Goal: Information Seeking & Learning: Learn about a topic

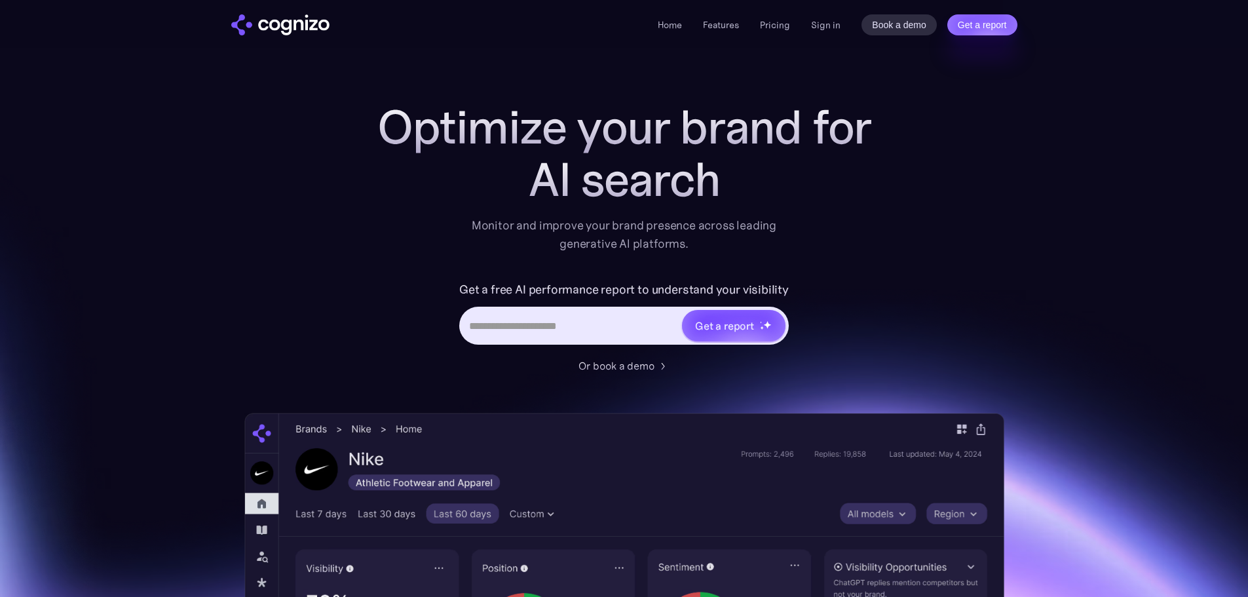
click at [817, 33] on div "Home Features Pricing Book a demo Get a report Sign in Book a demo Get a report" at bounding box center [837, 24] width 359 height 21
click at [819, 26] on link "Sign in" at bounding box center [825, 25] width 29 height 16
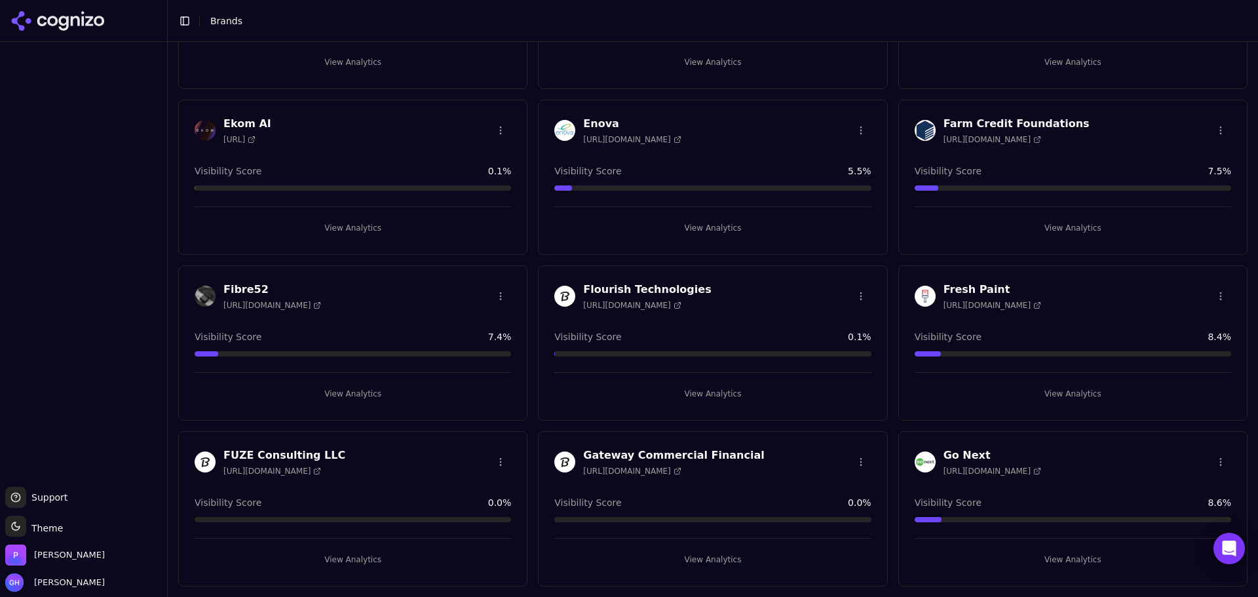
scroll to position [917, 0]
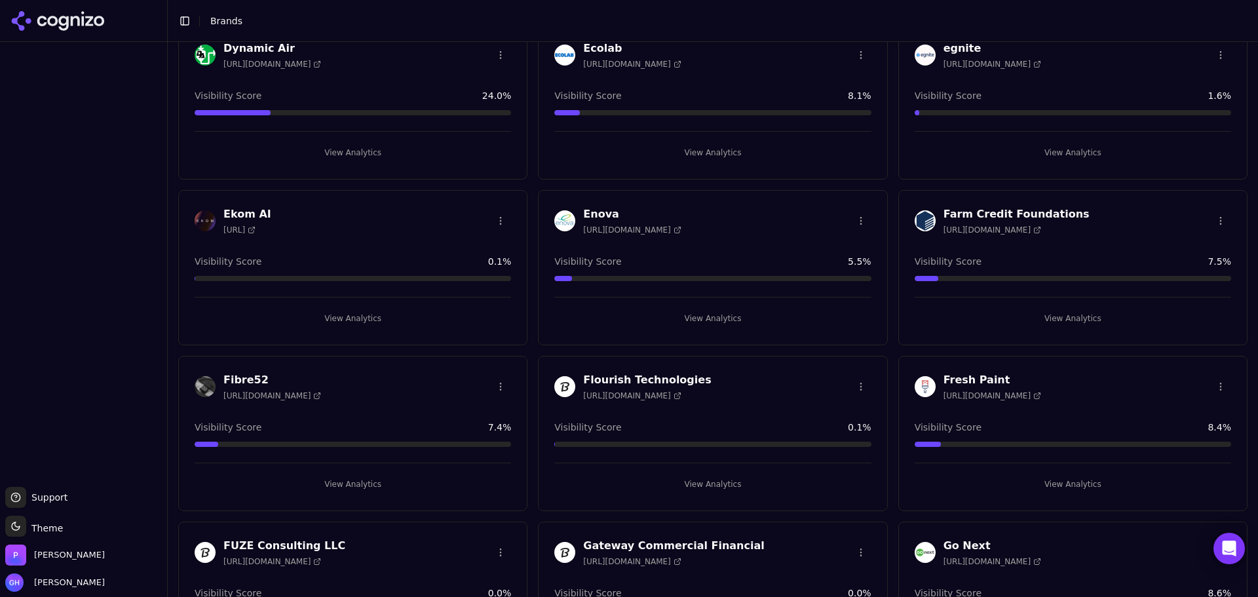
click at [1073, 148] on button "View Analytics" at bounding box center [1073, 152] width 316 height 21
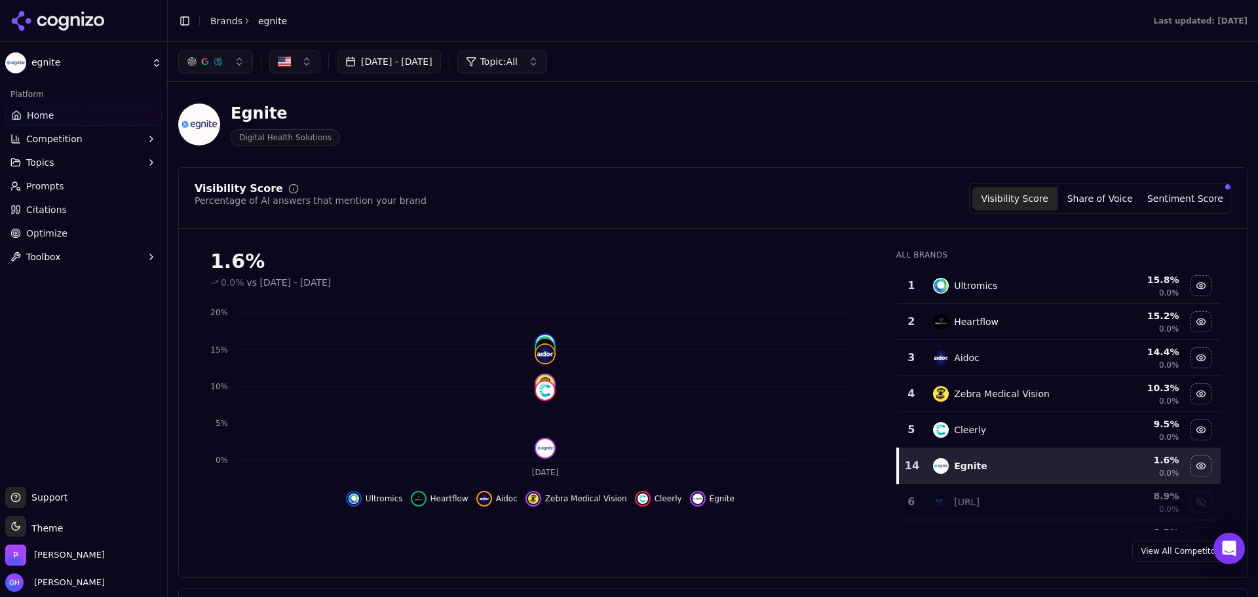
click at [45, 204] on span "Citations" at bounding box center [46, 209] width 41 height 13
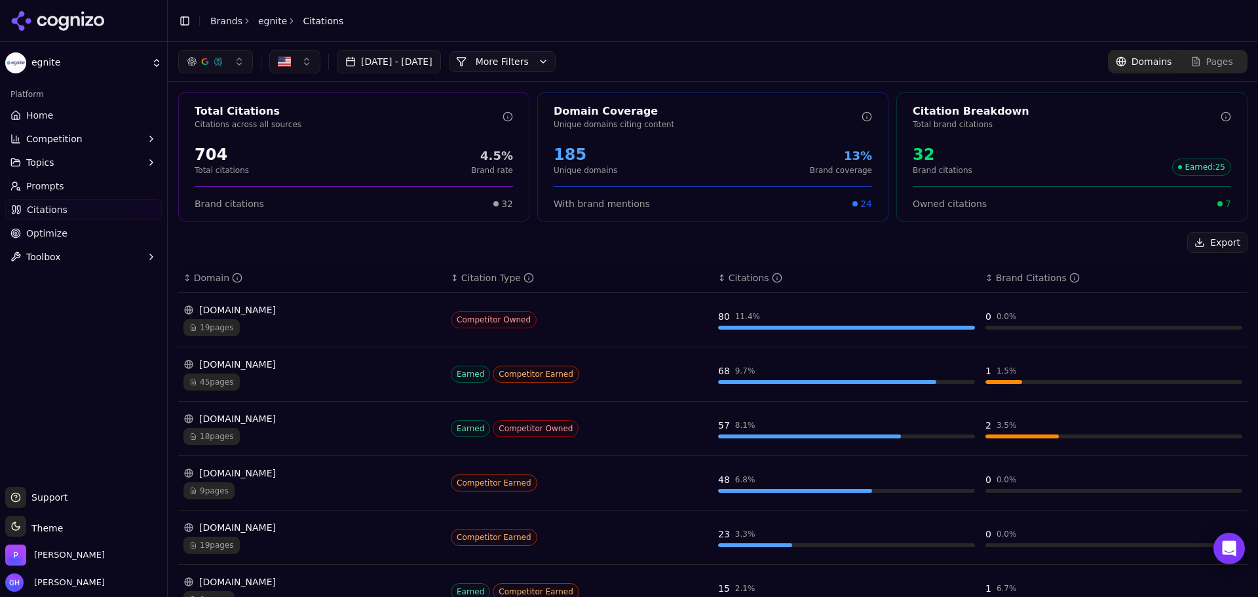
click at [556, 62] on button "More Filters" at bounding box center [502, 61] width 107 height 21
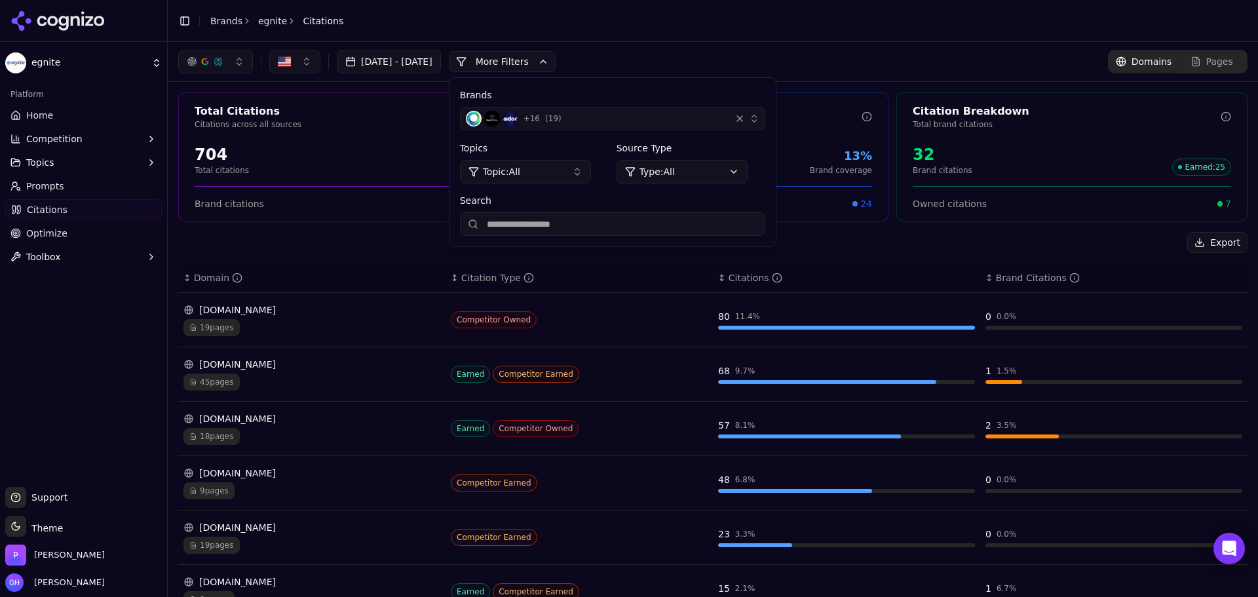
click at [540, 121] on span "+ 16" at bounding box center [532, 118] width 16 height 10
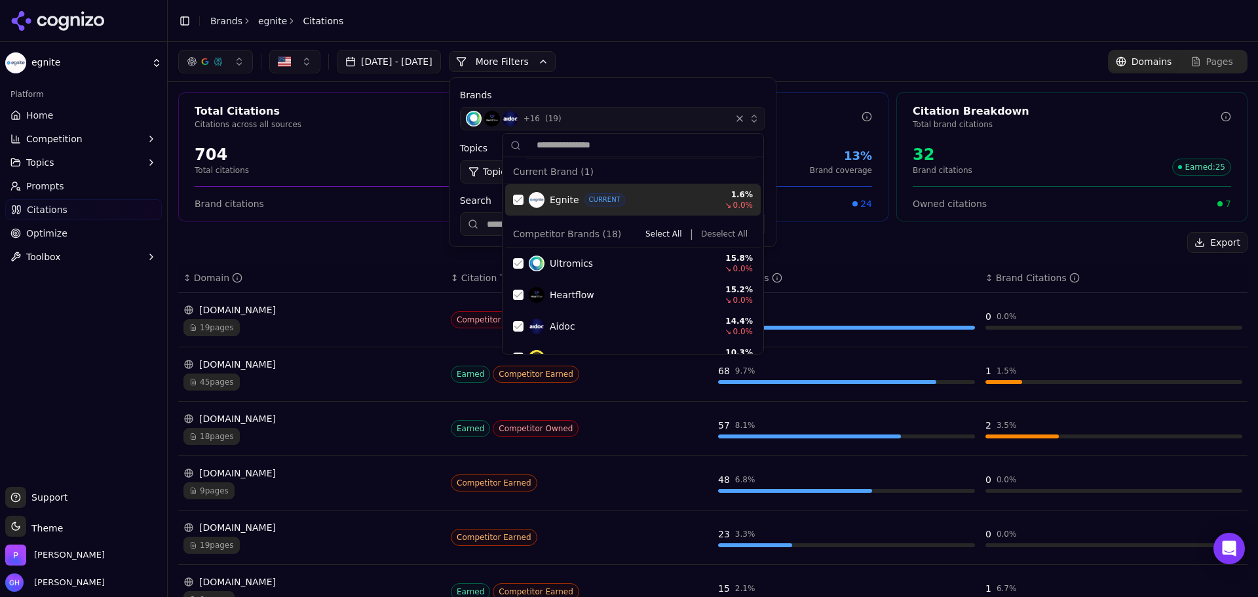
click at [720, 232] on button "Deselect All" at bounding box center [724, 234] width 57 height 16
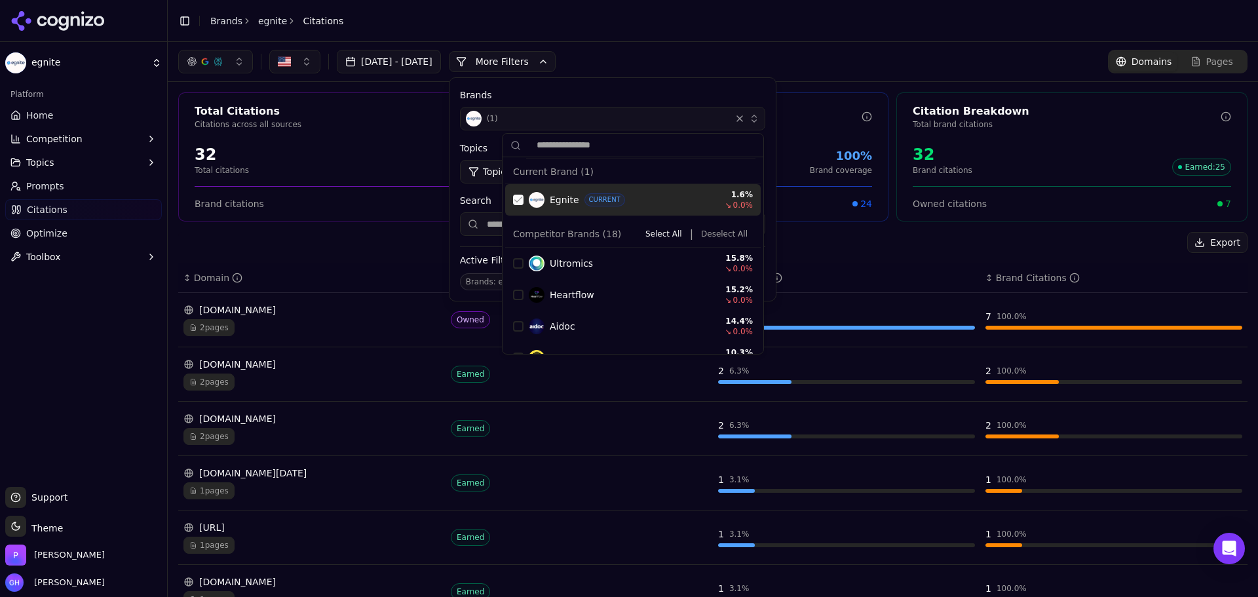
click at [505, 203] on div "Egnite CURRENT 1.6 % ↘ 0.0 %" at bounding box center [633, 199] width 256 height 31
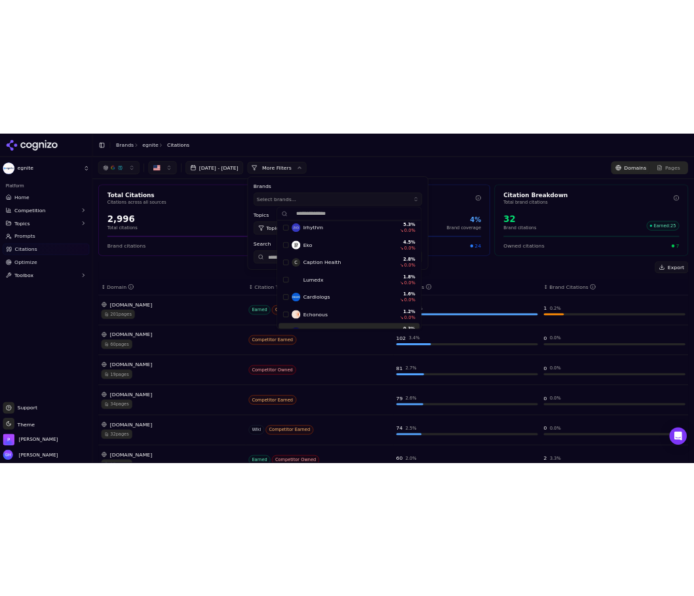
scroll to position [463, 0]
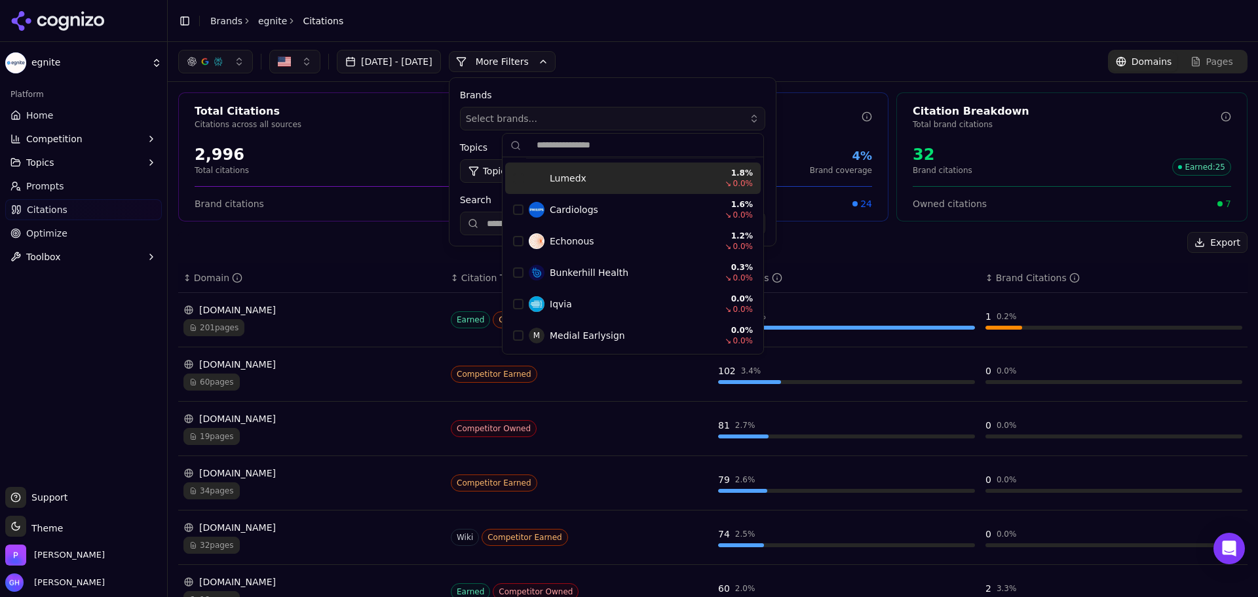
click at [584, 90] on label "Brands" at bounding box center [612, 94] width 305 height 13
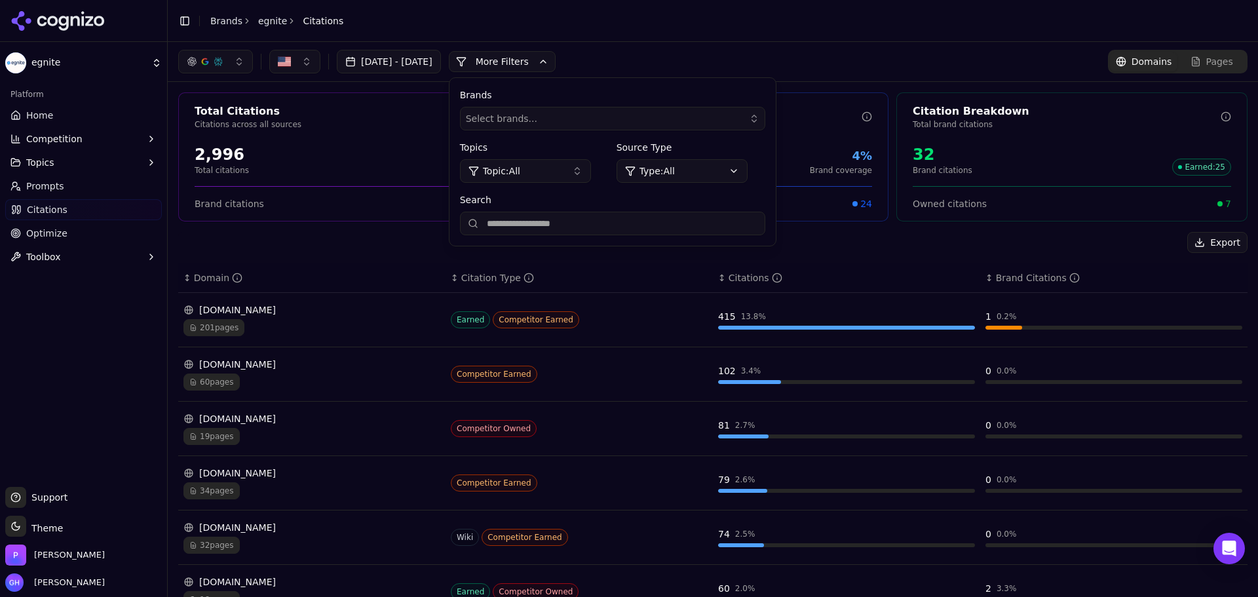
click at [556, 213] on input "Search" at bounding box center [612, 224] width 305 height 24
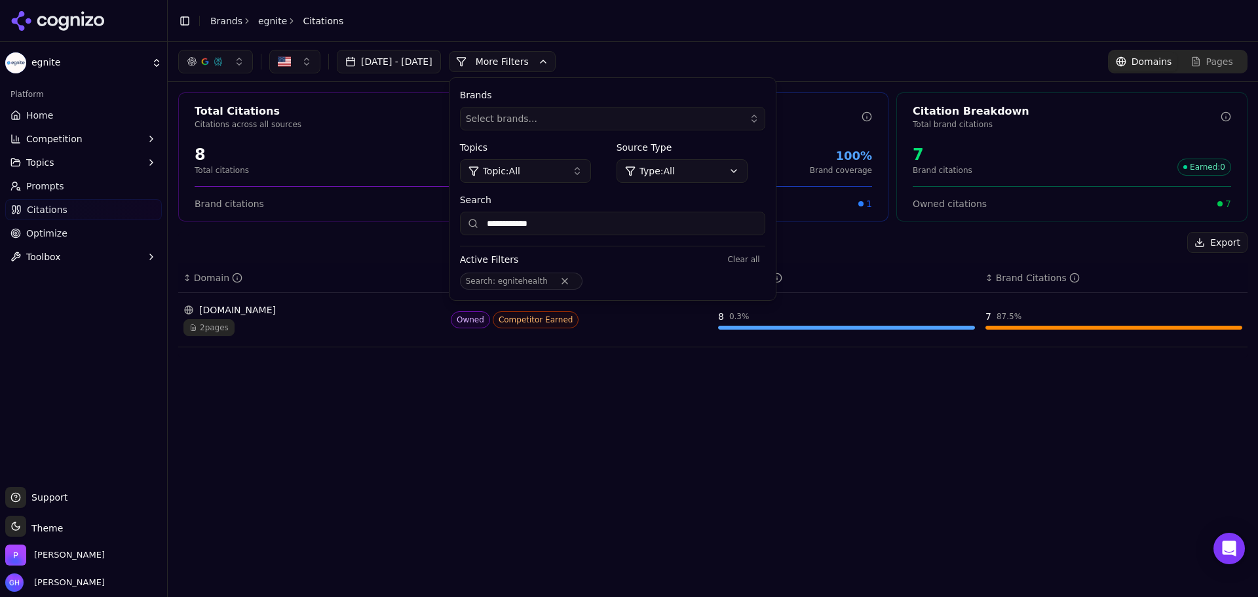
type input "**********"
click at [577, 281] on button "Remove Search filter" at bounding box center [565, 281] width 24 height 10
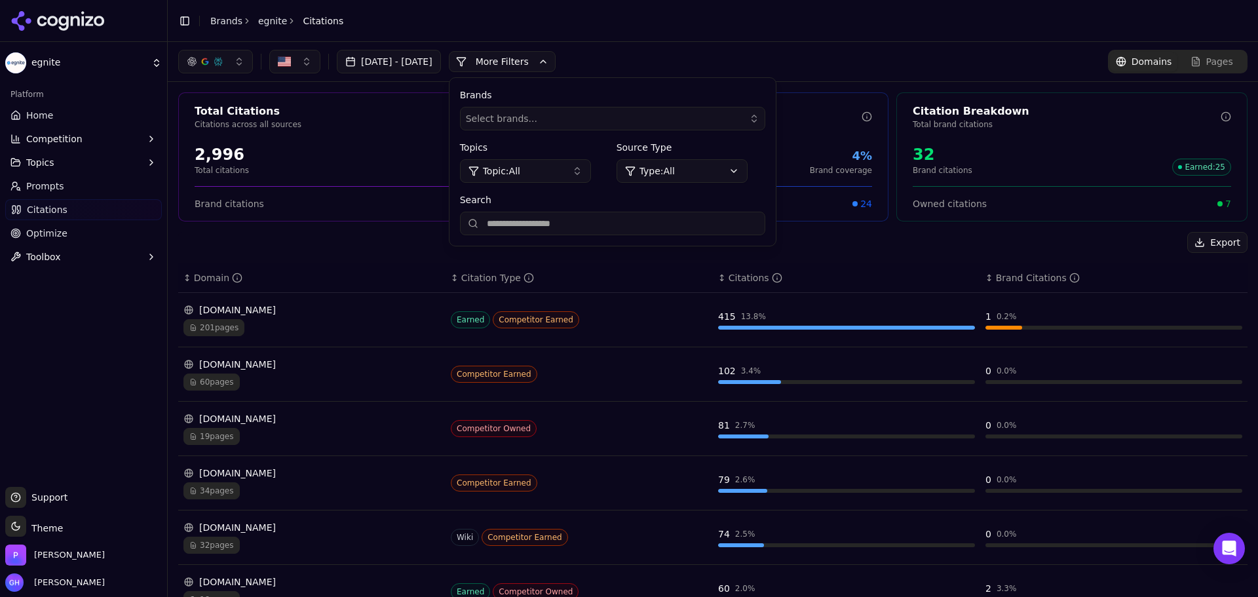
click at [784, 27] on header "Toggle Sidebar Brands egnite Citations" at bounding box center [713, 21] width 1090 height 42
click at [542, 63] on button "More Filters" at bounding box center [502, 61] width 107 height 21
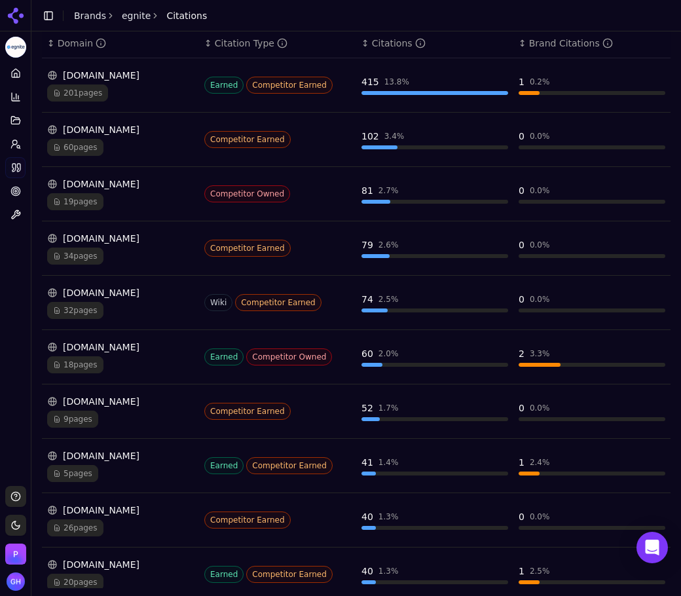
scroll to position [226, 0]
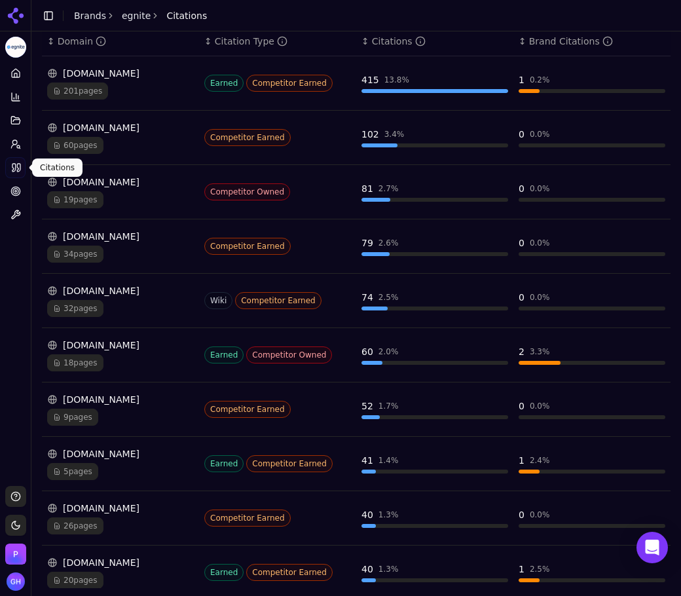
drag, startPoint x: 17, startPoint y: 172, endPoint x: 296, endPoint y: 179, distance: 279.2
click at [17, 172] on icon at bounding box center [16, 168] width 10 height 10
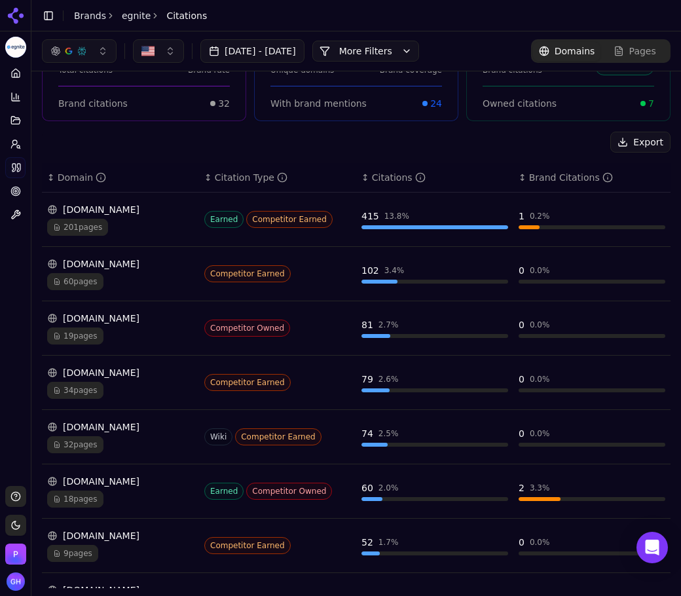
scroll to position [0, 0]
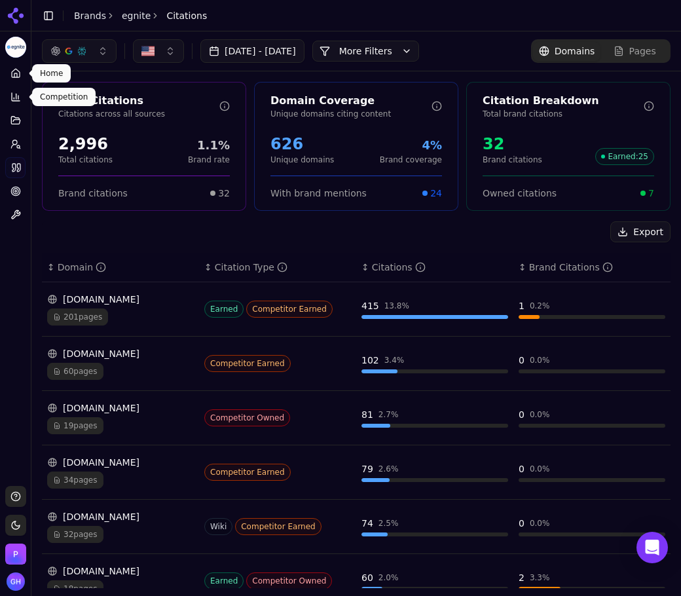
click at [7, 78] on link "Home" at bounding box center [15, 73] width 20 height 21
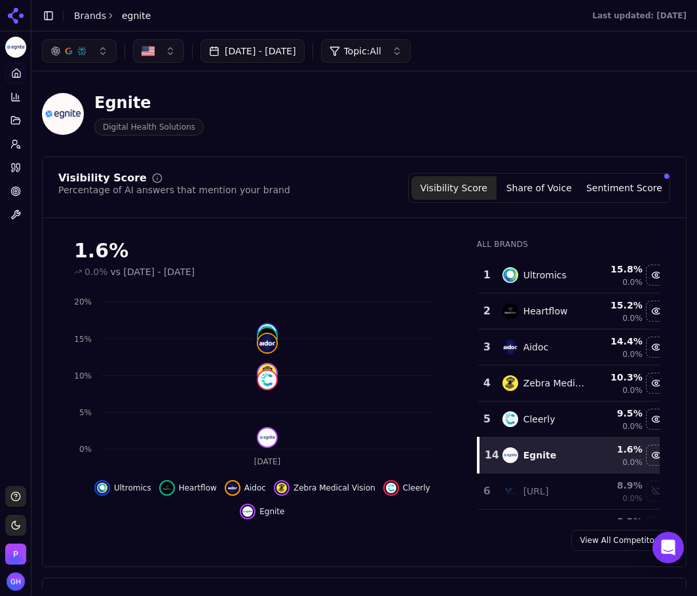
click at [543, 193] on button "Share of Voice" at bounding box center [539, 188] width 85 height 24
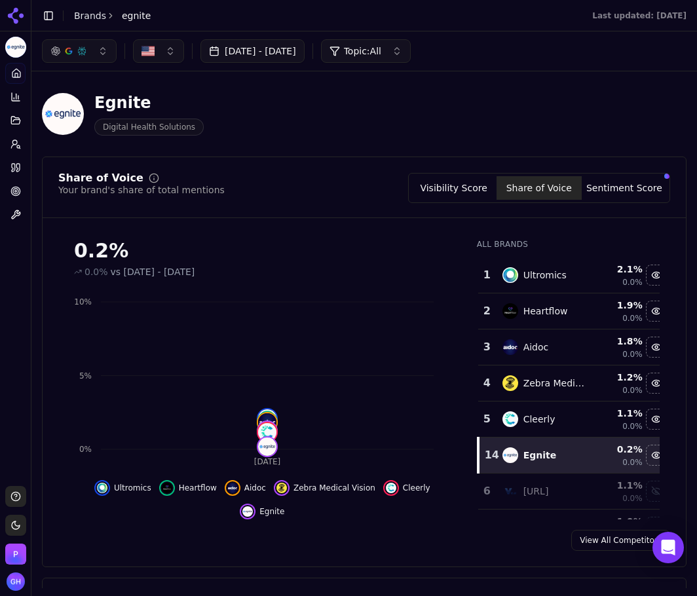
click at [48, 325] on div "0.2% 0.0% vs Jul 09, 2025 - Aug 08, 2025 Sep 7 0% 5% 10% Ultromics Heartflow Ai…" at bounding box center [364, 374] width 643 height 291
drag, startPoint x: 636, startPoint y: 192, endPoint x: 100, endPoint y: 271, distance: 541.7
click at [636, 192] on button "Sentiment Score" at bounding box center [624, 188] width 85 height 24
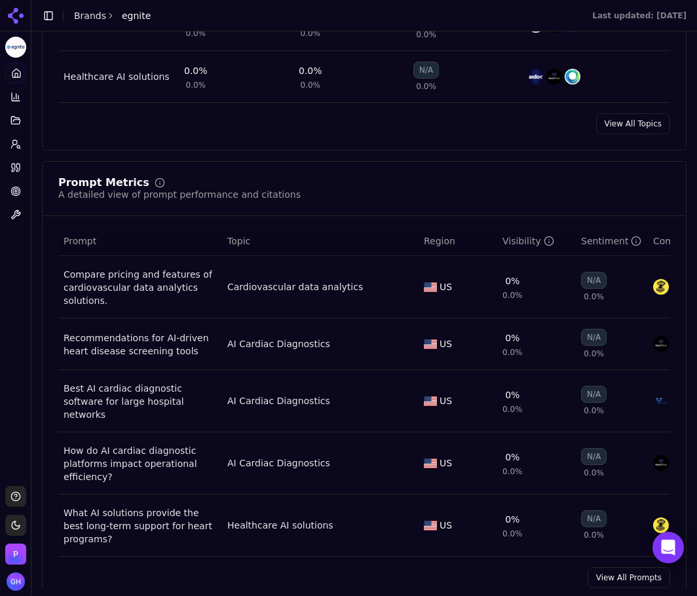
scroll to position [921, 0]
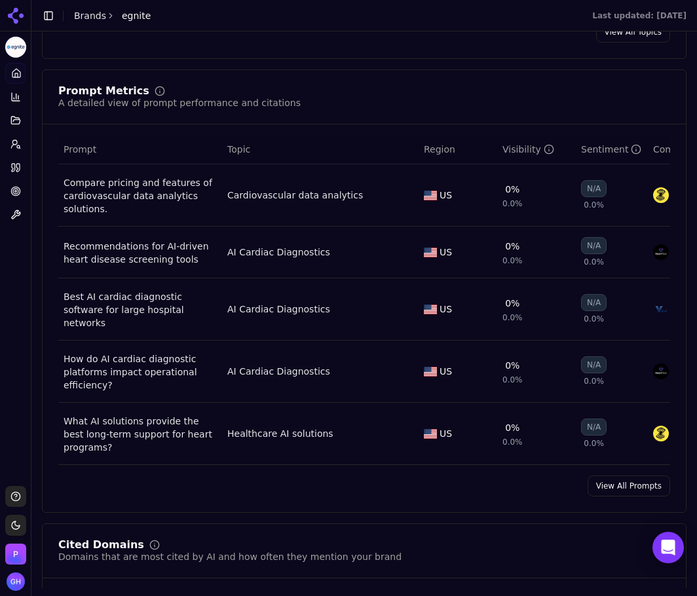
click at [621, 484] on link "View All Prompts" at bounding box center [629, 486] width 83 height 21
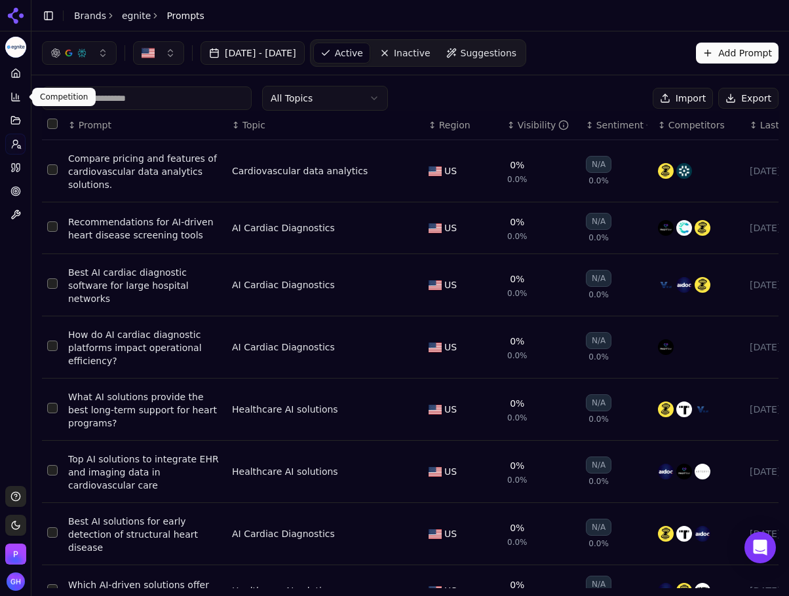
click at [16, 81] on link "Home" at bounding box center [15, 73] width 20 height 21
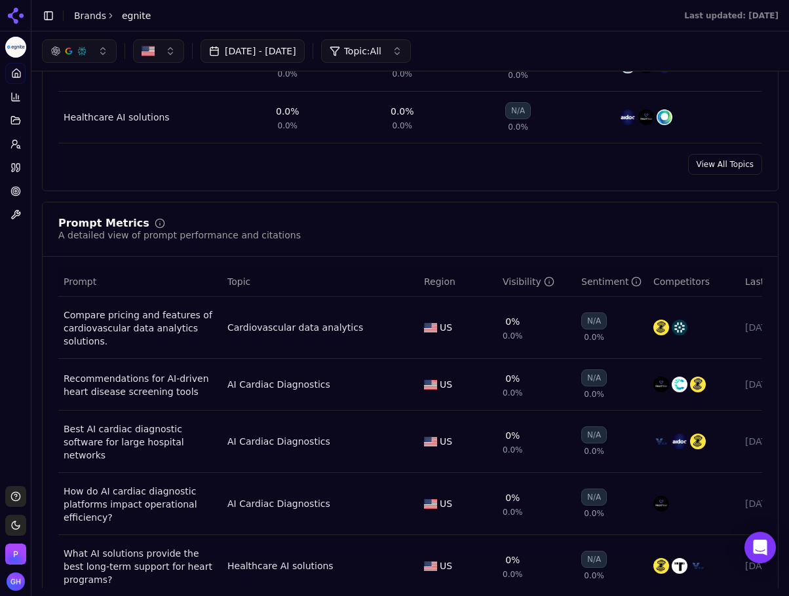
scroll to position [786, 0]
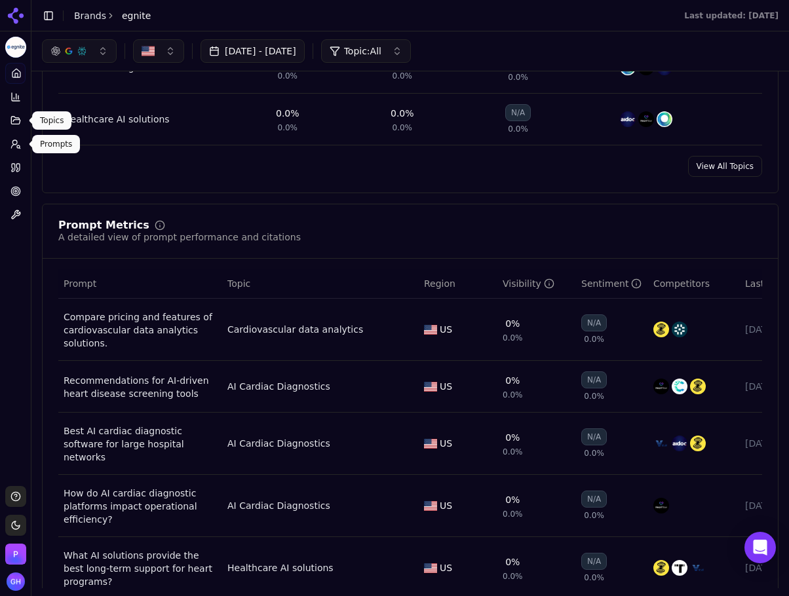
click at [15, 165] on icon at bounding box center [13, 168] width 3 height 8
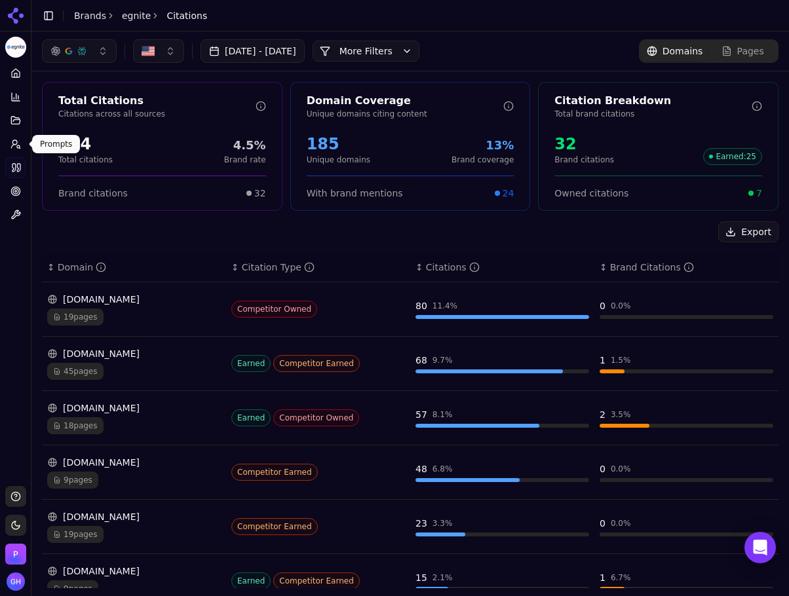
drag, startPoint x: 16, startPoint y: 149, endPoint x: 775, endPoint y: 54, distance: 764.8
click at [16, 149] on link "Prompts" at bounding box center [15, 144] width 20 height 21
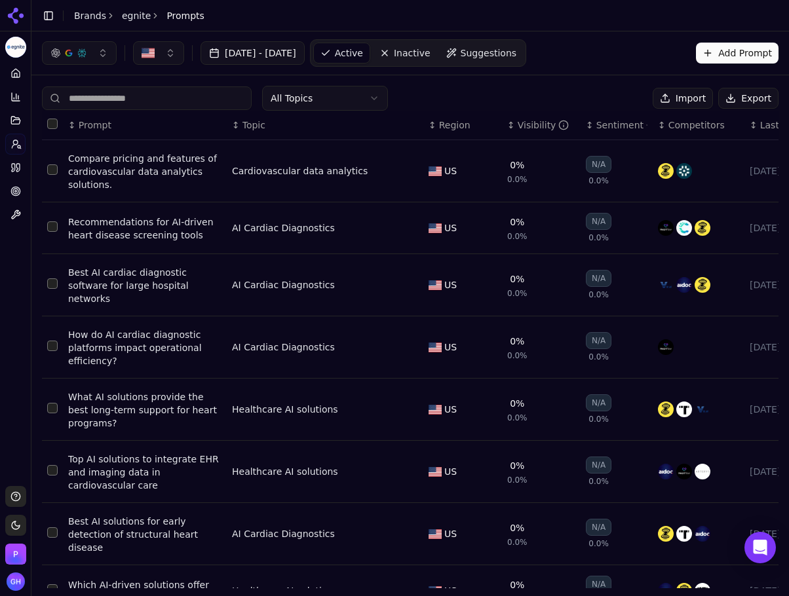
click at [730, 102] on button "Export" at bounding box center [748, 98] width 60 height 21
click at [90, 10] on link "Brands" at bounding box center [90, 15] width 32 height 10
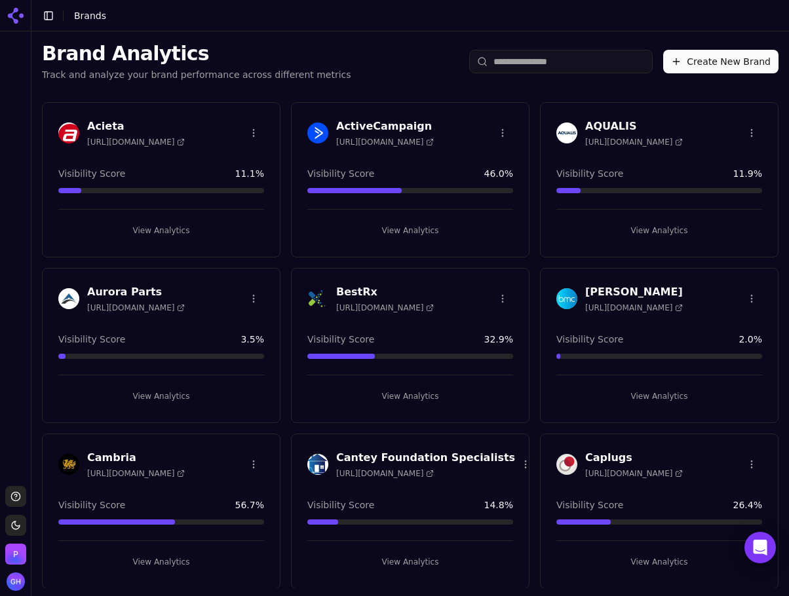
click at [142, 401] on button "View Analytics" at bounding box center [161, 396] width 206 height 21
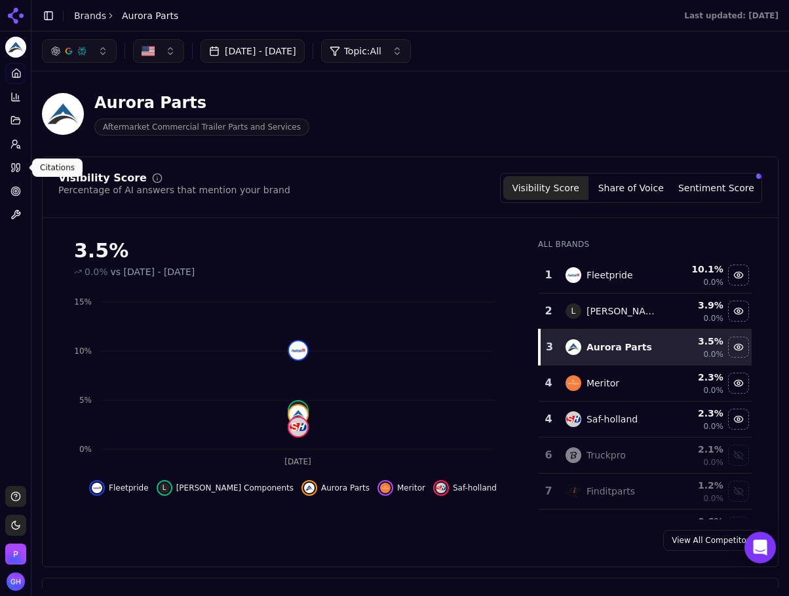
click at [6, 170] on link "Citations" at bounding box center [15, 167] width 20 height 21
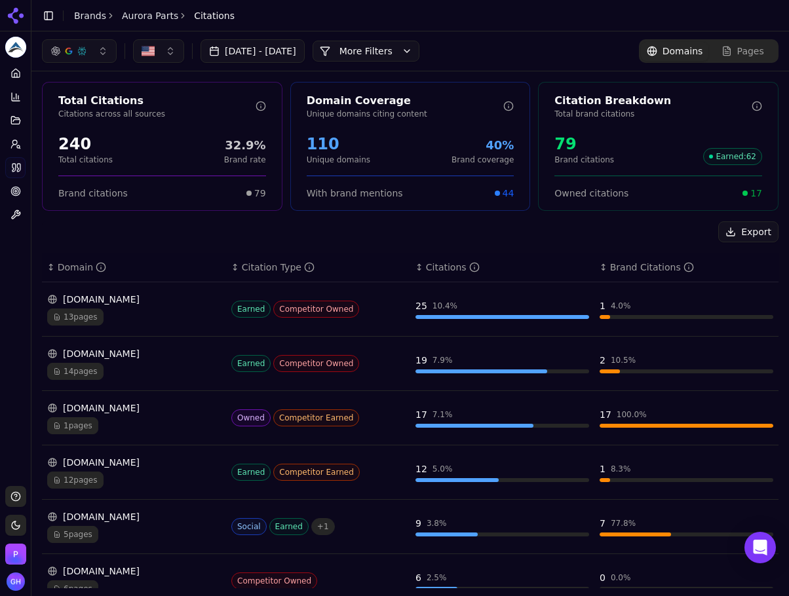
click at [419, 58] on button "More Filters" at bounding box center [366, 51] width 107 height 21
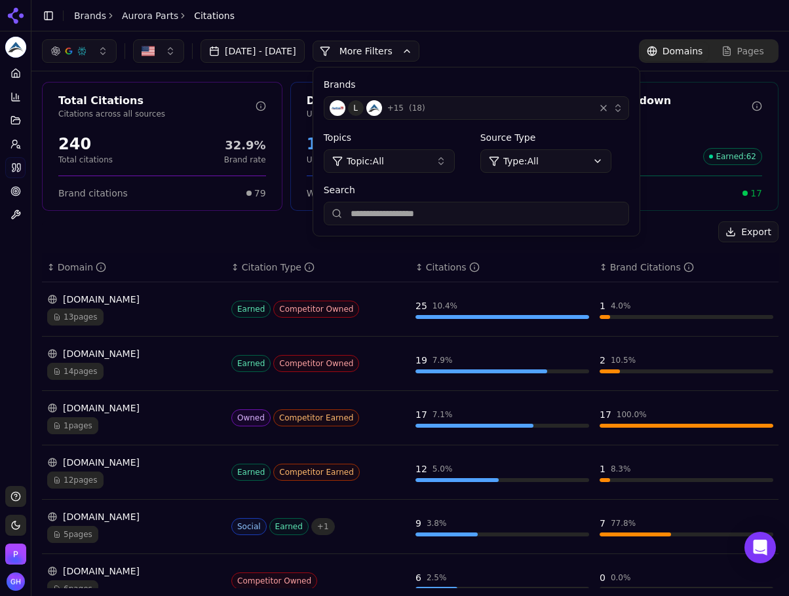
click at [469, 107] on div "L + 15 ( 18 )" at bounding box center [459, 108] width 259 height 16
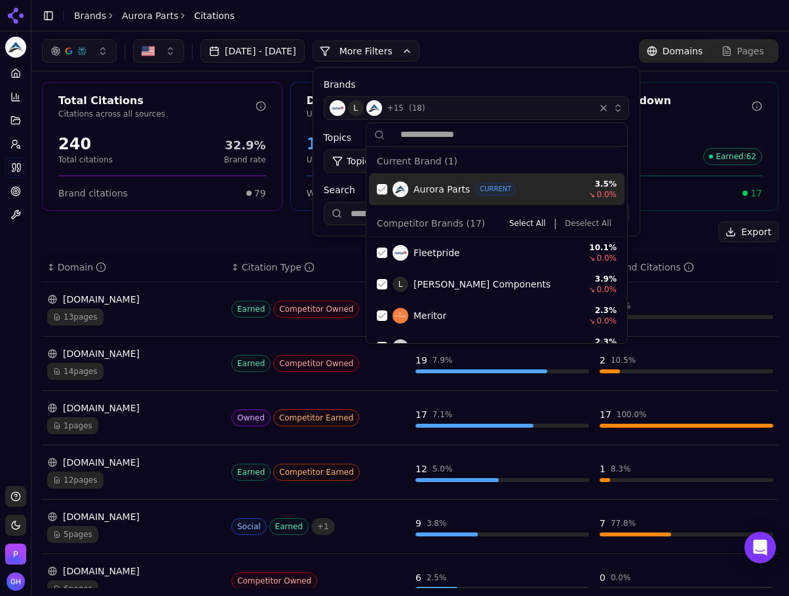
click at [379, 183] on div "Aurora Parts CURRENT 3.5 % ↘ 0.0 %" at bounding box center [497, 189] width 256 height 31
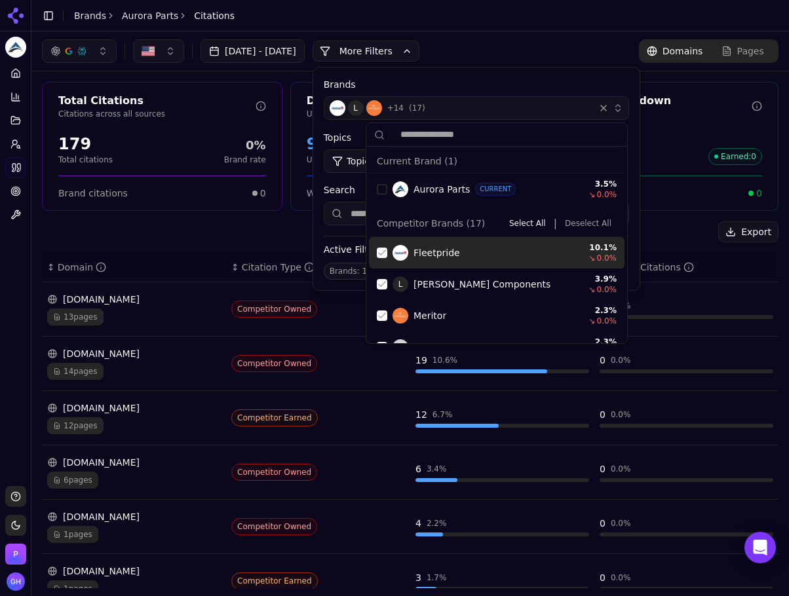
drag, startPoint x: 579, startPoint y: 222, endPoint x: 590, endPoint y: 213, distance: 14.4
click at [579, 223] on button "Deselect All" at bounding box center [588, 224] width 57 height 16
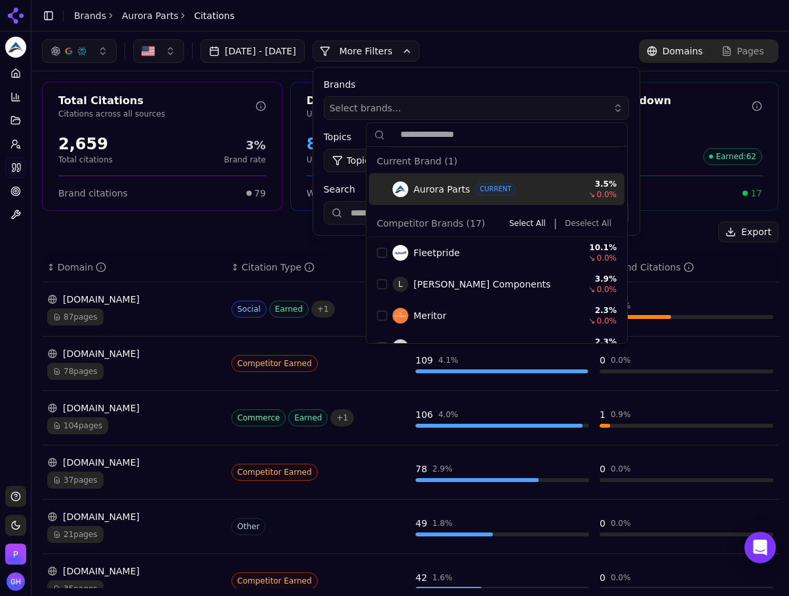
click at [473, 112] on div "Select brands..." at bounding box center [467, 108] width 275 height 13
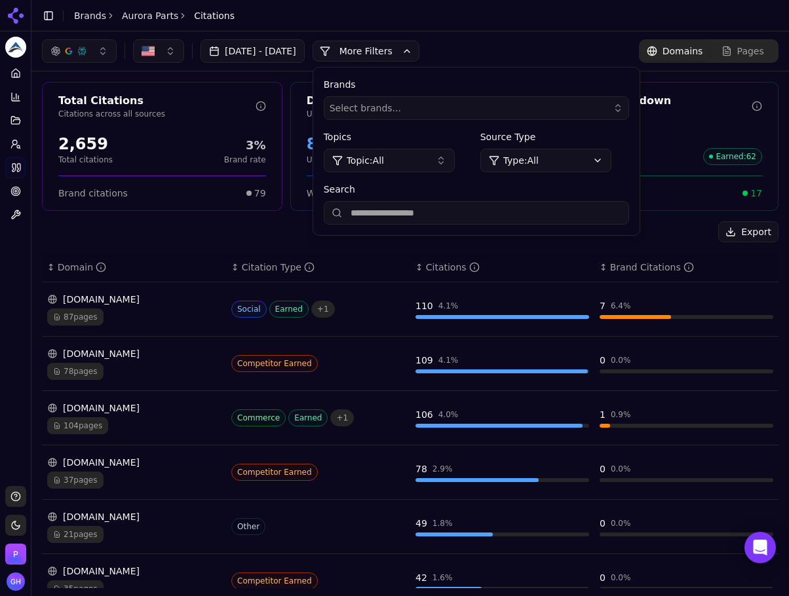
click at [423, 221] on input "Search" at bounding box center [476, 213] width 305 height 24
click at [419, 213] on input "Search" at bounding box center [476, 213] width 305 height 24
type input "**********"
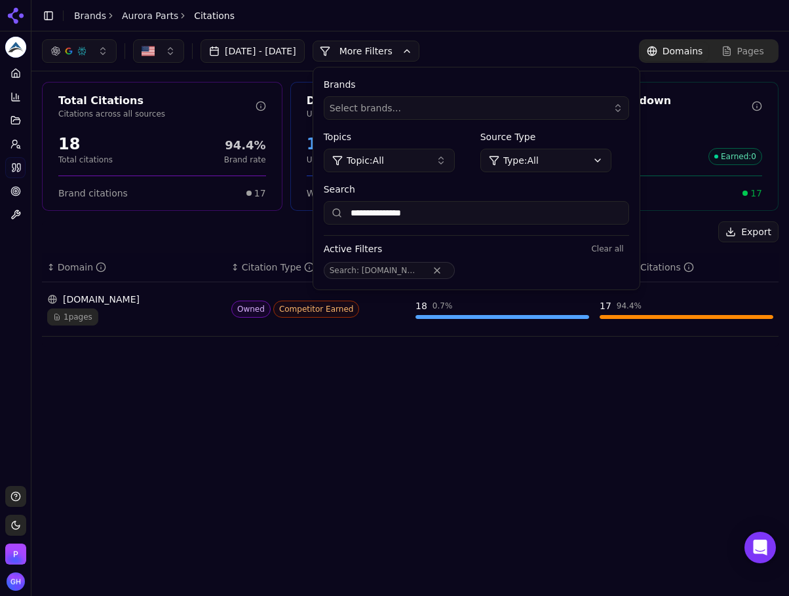
drag, startPoint x: 528, startPoint y: 208, endPoint x: 303, endPoint y: 218, distance: 225.0
click at [303, 218] on div "**********" at bounding box center [409, 309] width 757 height 557
click at [449, 271] on button "Remove Search filter" at bounding box center [437, 270] width 24 height 10
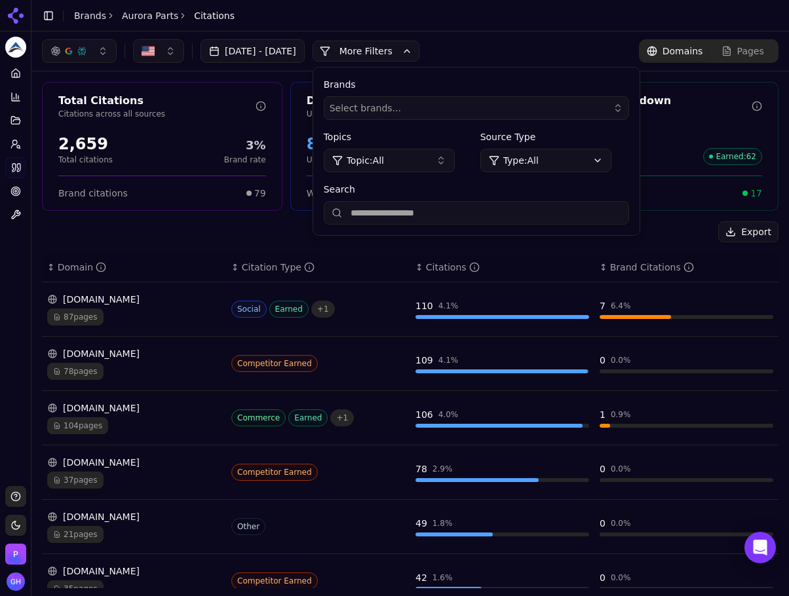
click at [404, 52] on button "More Filters" at bounding box center [366, 51] width 107 height 21
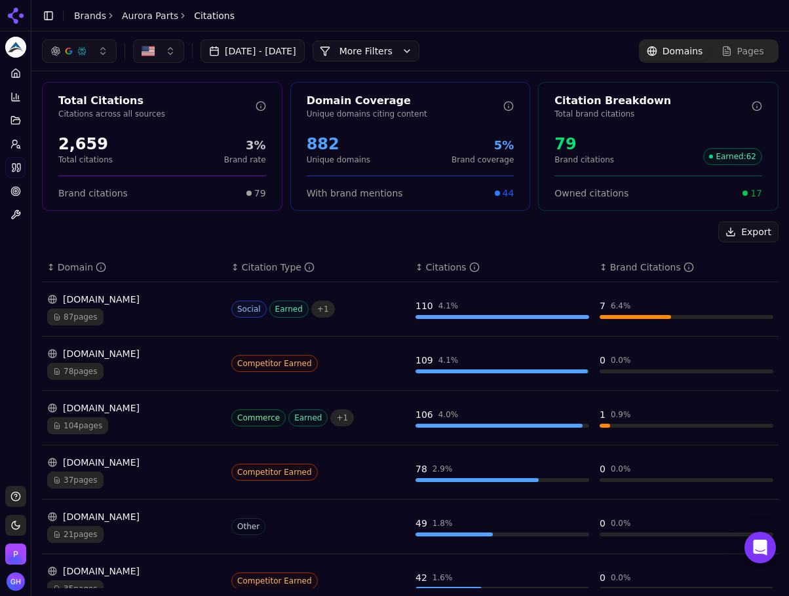
click at [518, 244] on div "Export ↕ Domain ↕ Citation Type ↕ Citations ↕ Brand Citations reddit.com 87 pag…" at bounding box center [410, 539] width 737 height 636
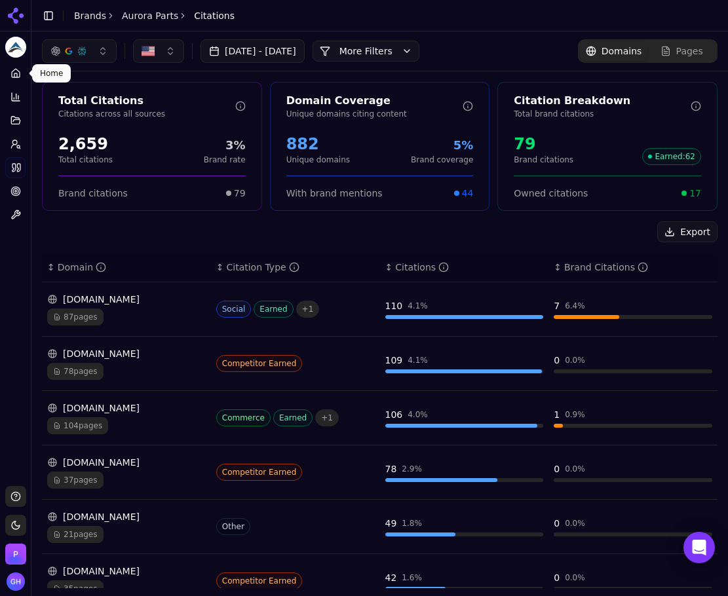
click at [18, 79] on link "Home" at bounding box center [15, 73] width 20 height 21
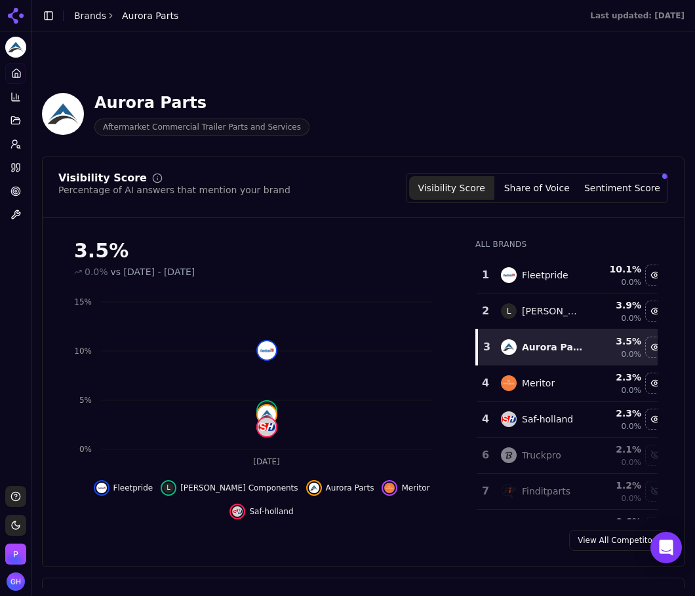
scroll to position [154, 0]
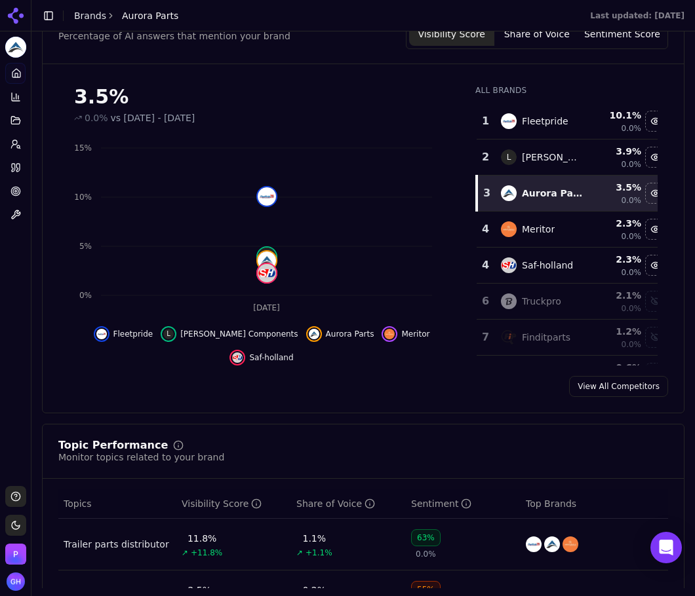
click at [522, 31] on button "Share of Voice" at bounding box center [536, 34] width 85 height 24
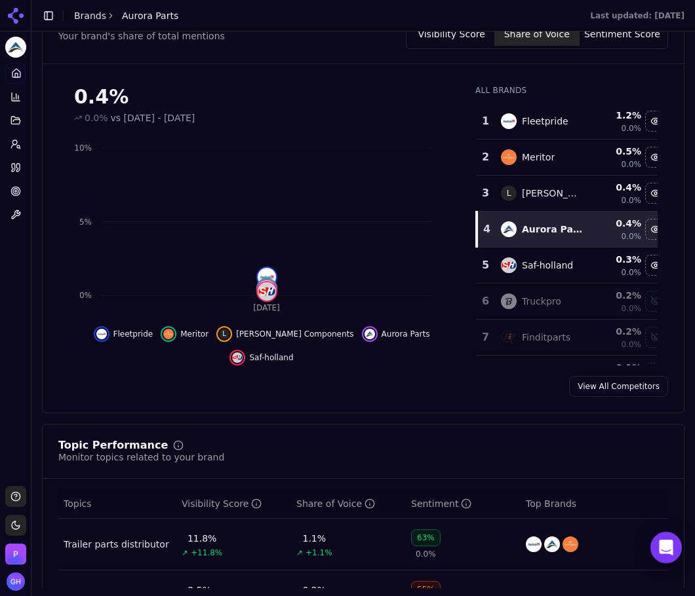
click at [598, 42] on button "Sentiment Score" at bounding box center [621, 34] width 85 height 24
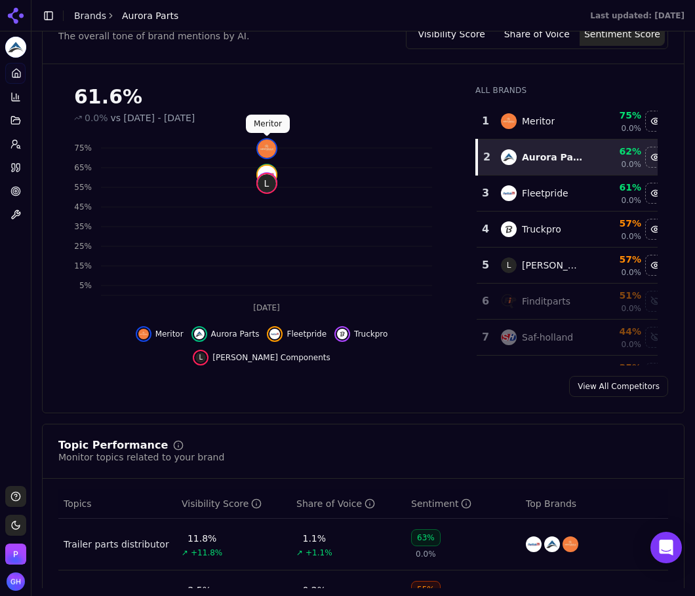
click at [62, 272] on icon "Sep 7 5% 15% 25% 35% 45% 55% 65% 75% L" at bounding box center [258, 226] width 400 height 183
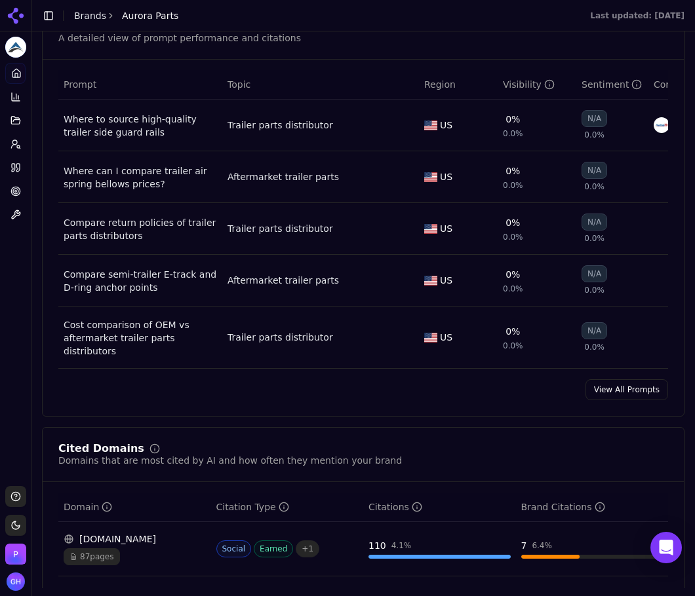
scroll to position [940, 0]
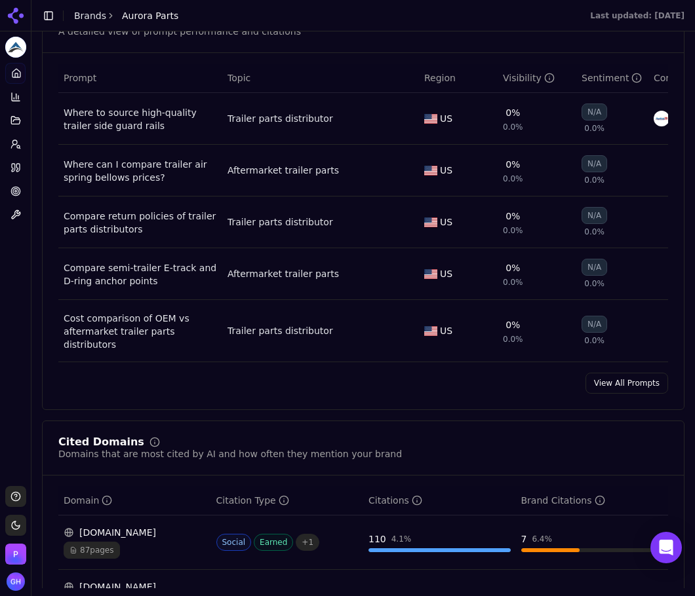
click at [593, 383] on link "View All Prompts" at bounding box center [626, 383] width 83 height 21
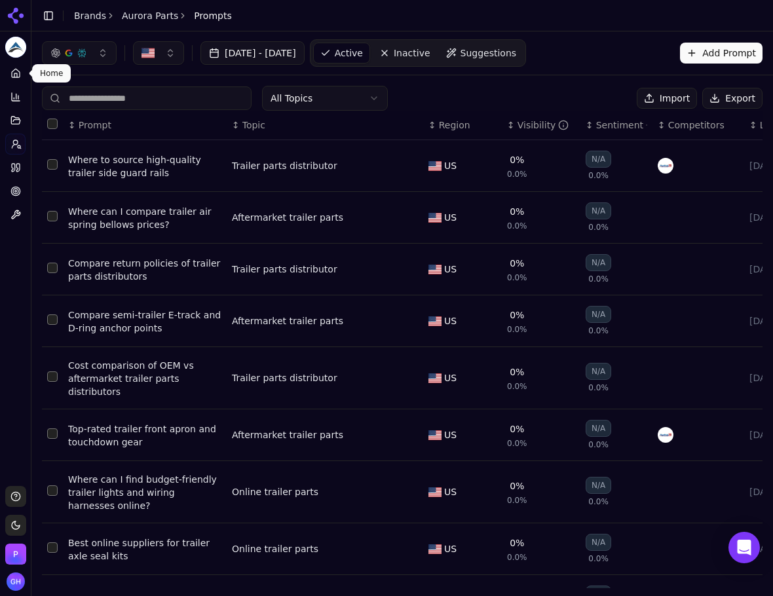
click at [8, 78] on link "Home" at bounding box center [15, 73] width 20 height 21
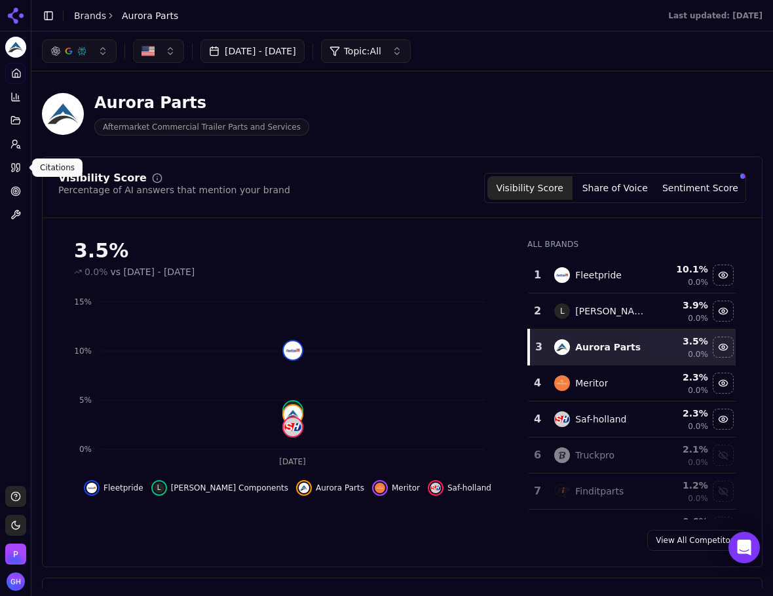
click at [10, 170] on icon at bounding box center [15, 168] width 10 height 10
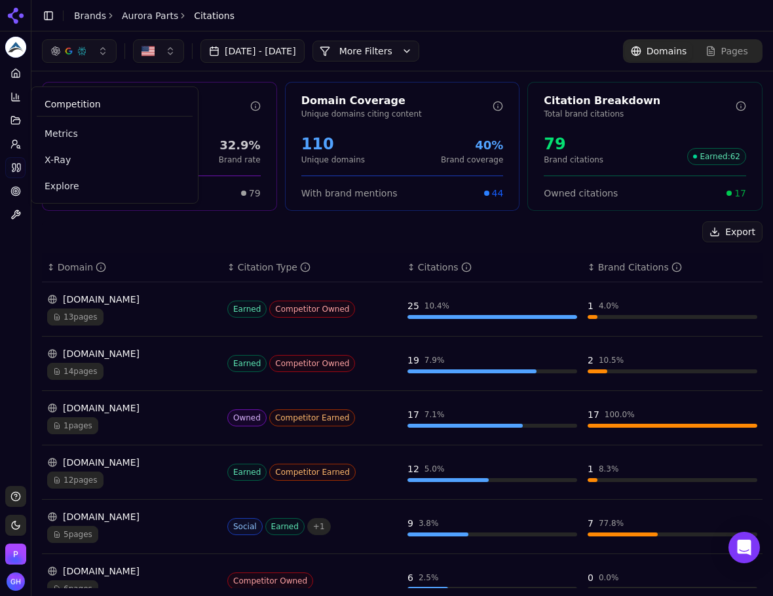
click at [57, 173] on div "Metrics X-Ray Explore" at bounding box center [115, 160] width 156 height 76
click at [55, 187] on span "Explore" at bounding box center [115, 186] width 140 height 13
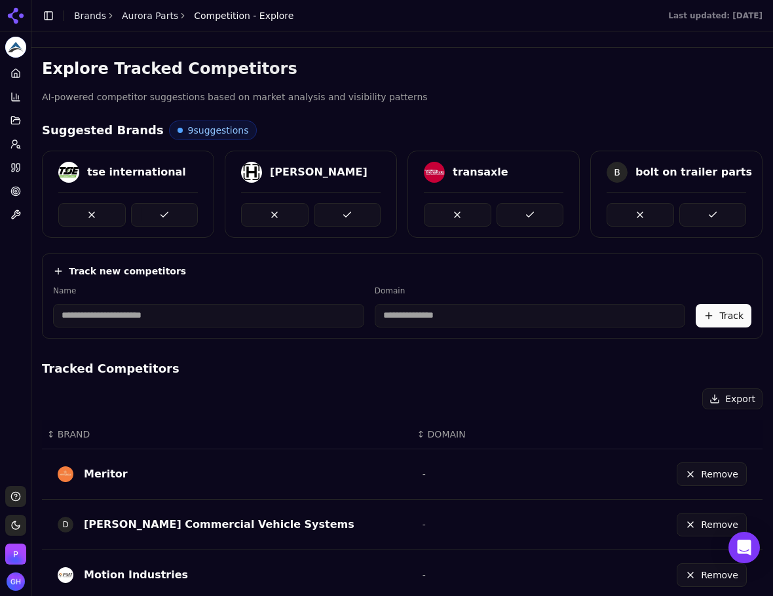
click at [201, 210] on div at bounding box center [128, 209] width 171 height 35
click at [341, 217] on button at bounding box center [347, 215] width 67 height 24
click at [183, 225] on div "tse international" at bounding box center [128, 194] width 172 height 87
click at [183, 215] on button at bounding box center [164, 215] width 67 height 24
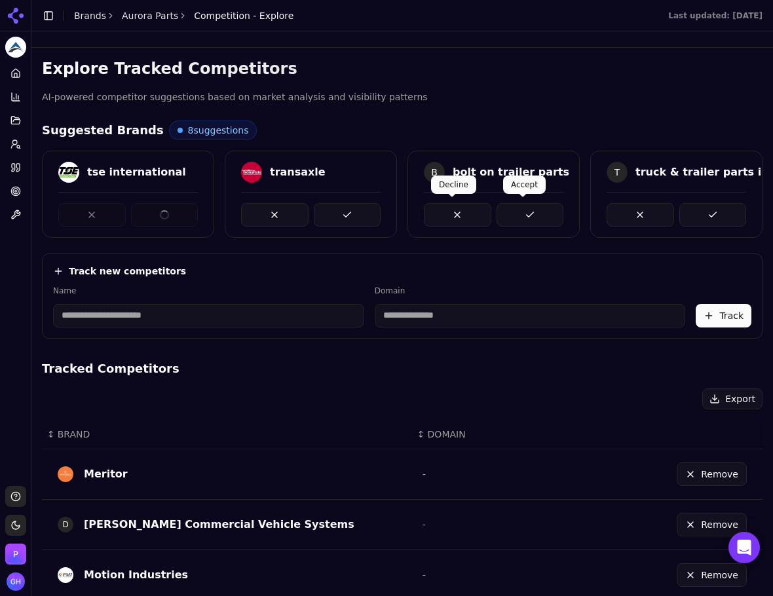
click at [521, 214] on button at bounding box center [530, 215] width 67 height 24
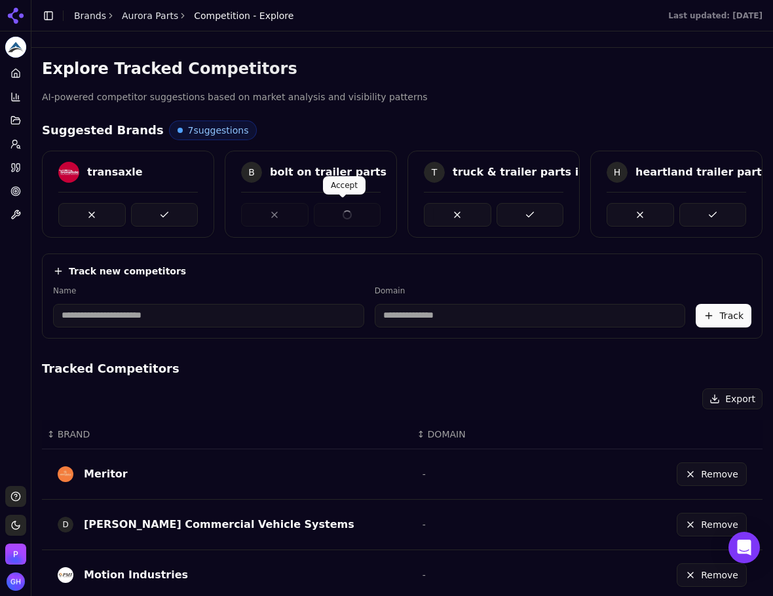
click at [356, 207] on div at bounding box center [311, 215] width 140 height 24
click at [679, 211] on button at bounding box center [712, 215] width 67 height 24
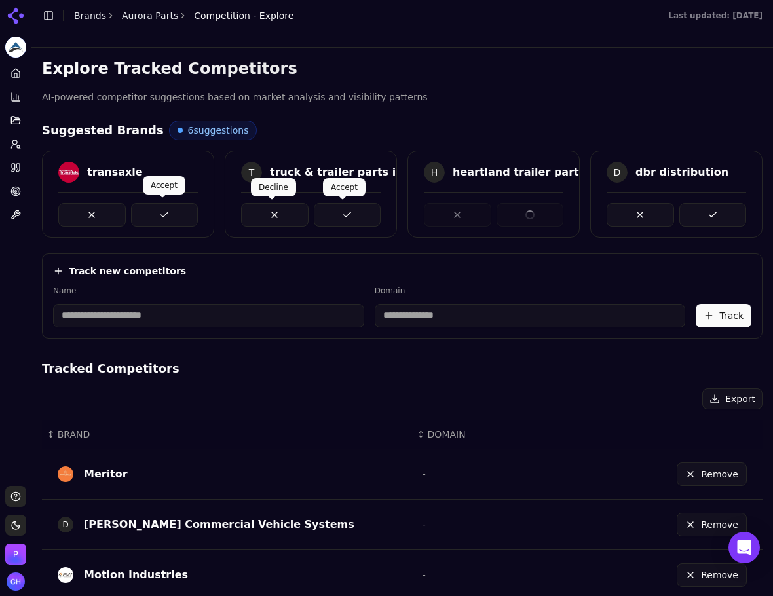
click at [134, 218] on button at bounding box center [164, 215] width 67 height 24
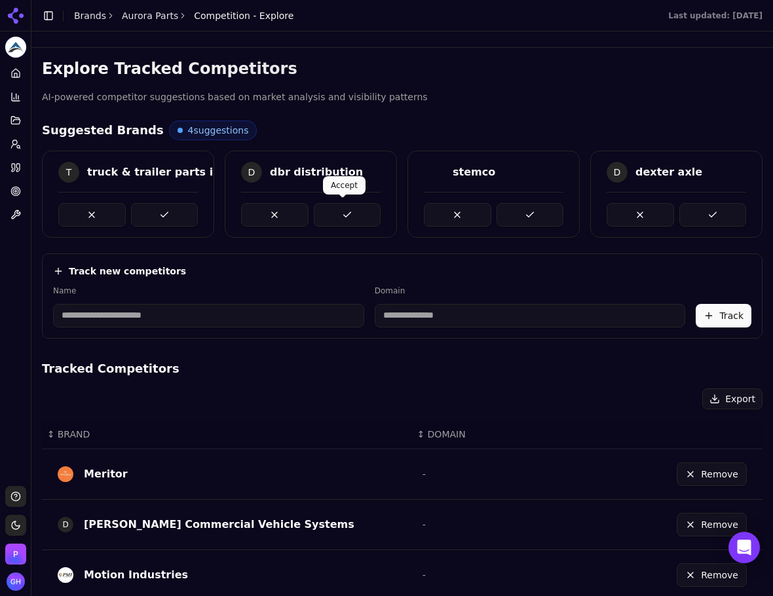
click at [360, 217] on button at bounding box center [347, 215] width 67 height 24
click at [508, 218] on button at bounding box center [530, 215] width 67 height 24
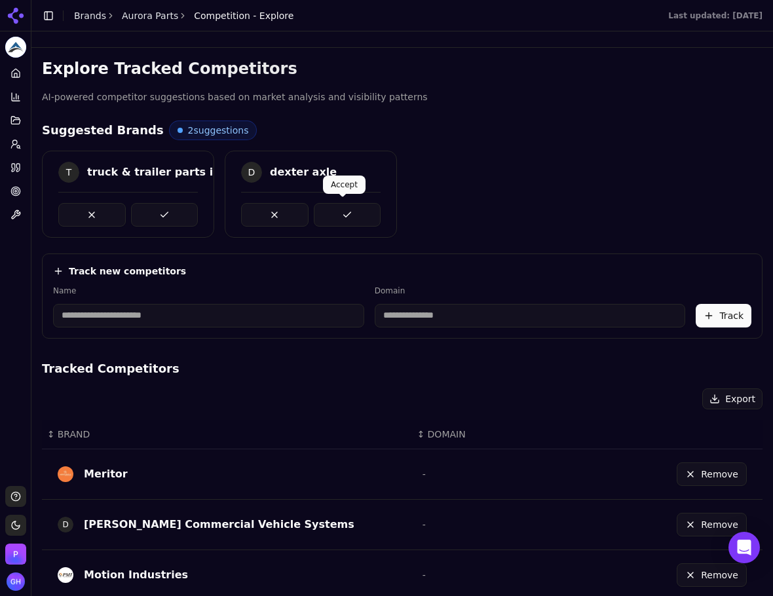
click at [333, 221] on button at bounding box center [347, 215] width 67 height 24
click at [157, 208] on button at bounding box center [164, 215] width 67 height 24
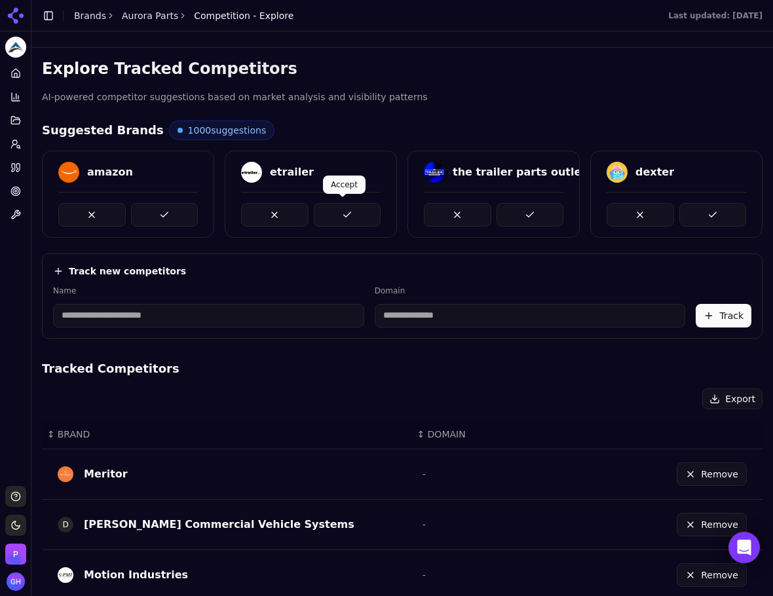
click at [356, 203] on button at bounding box center [347, 215] width 67 height 24
click at [180, 198] on div at bounding box center [128, 209] width 140 height 35
click at [174, 209] on button at bounding box center [164, 215] width 67 height 24
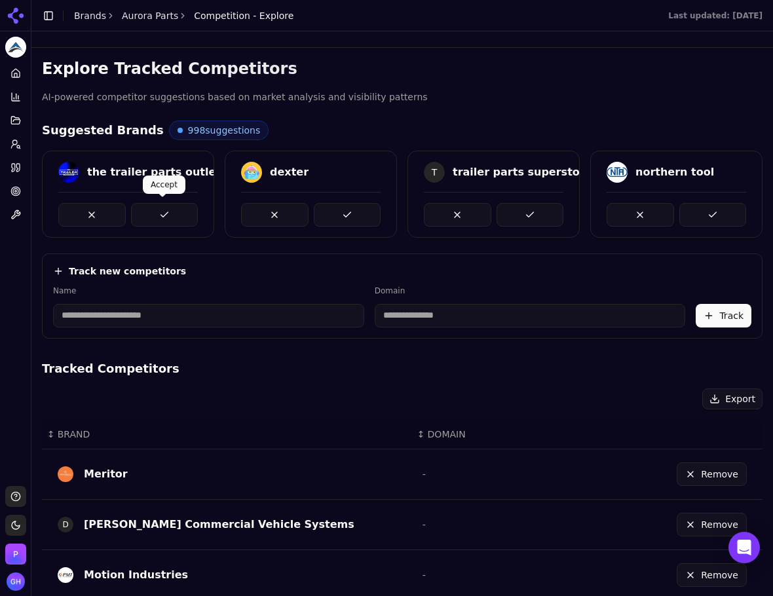
click at [180, 212] on button at bounding box center [164, 215] width 67 height 24
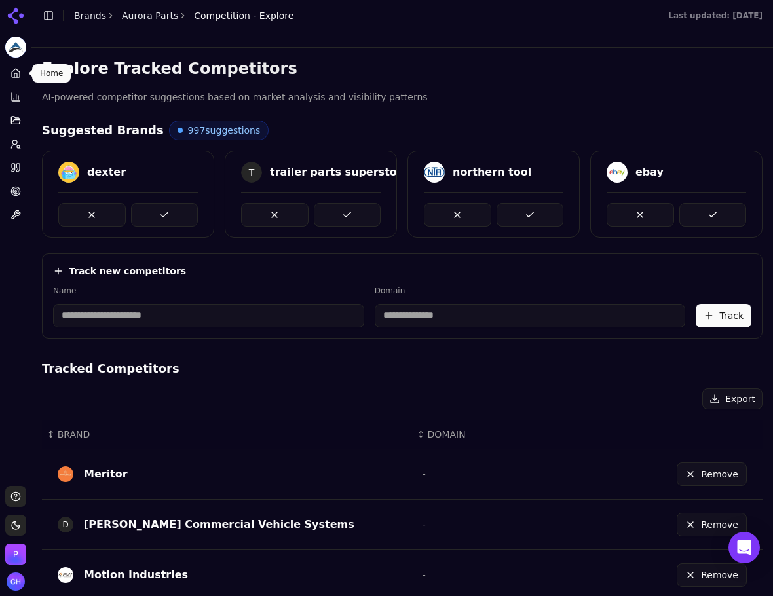
click at [16, 72] on icon at bounding box center [15, 73] width 10 height 10
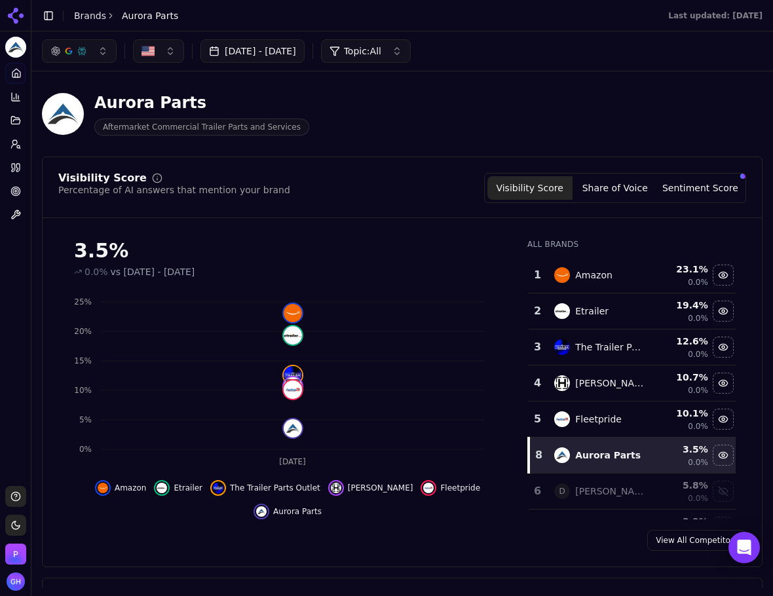
click at [66, 24] on div "Toggle Sidebar Brands Aurora Parts" at bounding box center [109, 16] width 157 height 18
click at [72, 20] on div "Toggle Sidebar Brands Aurora Parts" at bounding box center [109, 16] width 157 height 18
click at [16, 12] on icon at bounding box center [13, 13] width 10 height 10
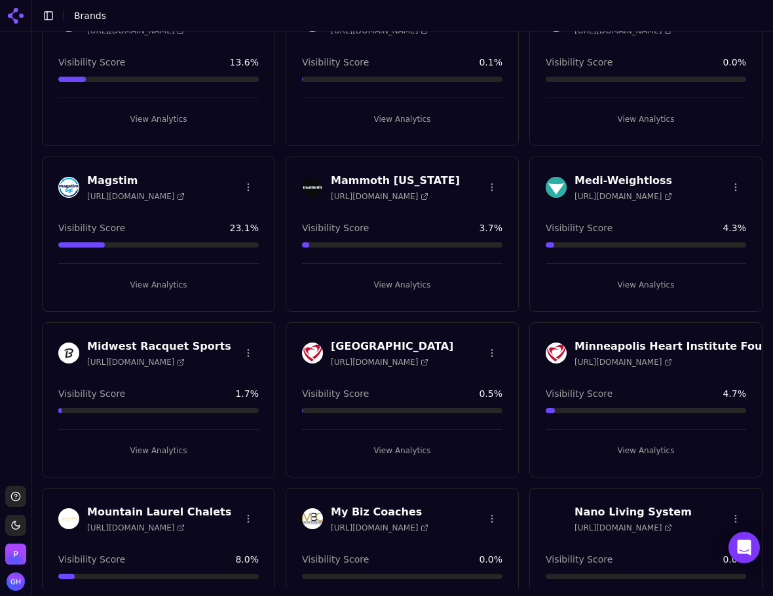
scroll to position [2555, 0]
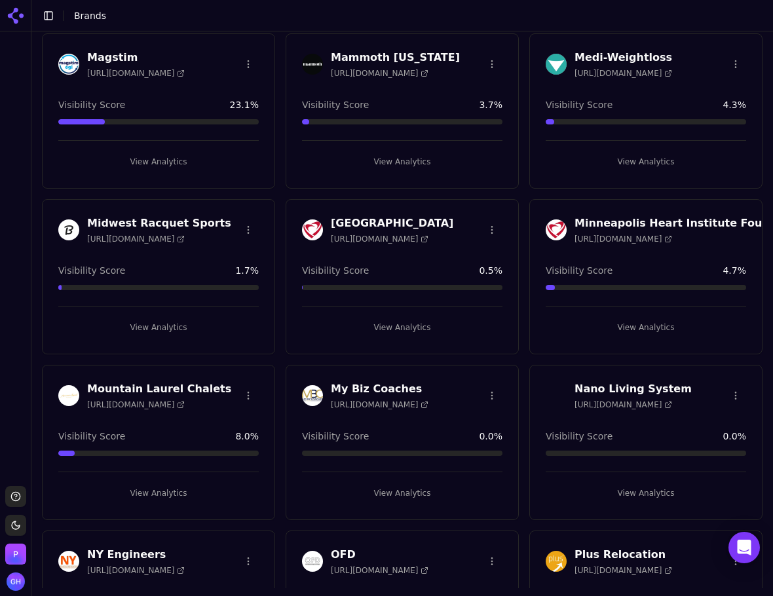
click at [607, 162] on button "View Analytics" at bounding box center [646, 161] width 201 height 21
